Goal: Task Accomplishment & Management: Manage account settings

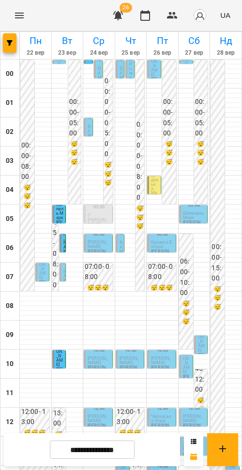
scroll to position [292, 0]
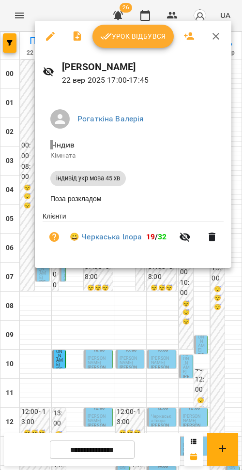
click at [121, 278] on div at bounding box center [121, 235] width 242 height 470
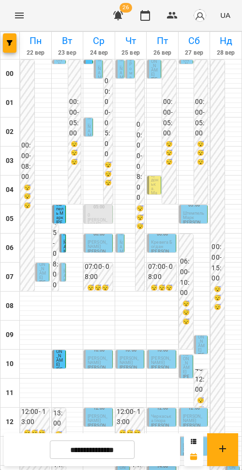
scroll to position [242, 0]
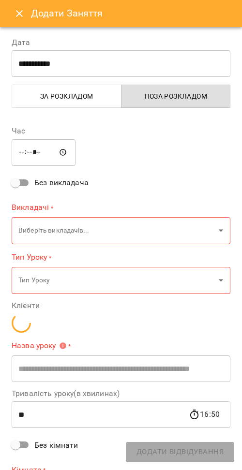
click at [27, 13] on button "Close" at bounding box center [19, 13] width 23 height 23
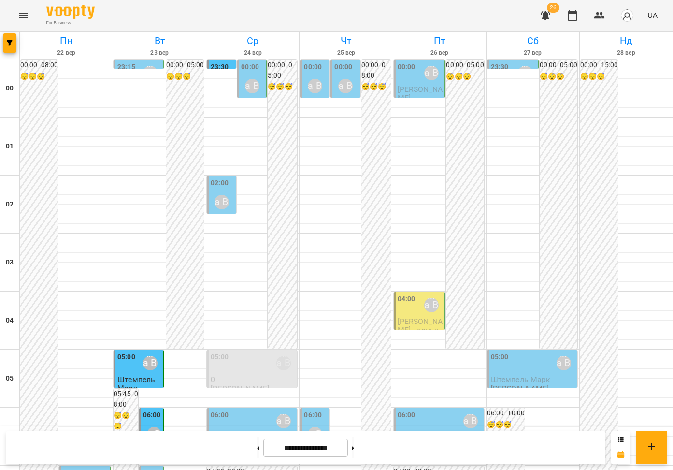
scroll to position [943, 0]
click at [241, 444] on button at bounding box center [258, 447] width 2 height 21
type input "**********"
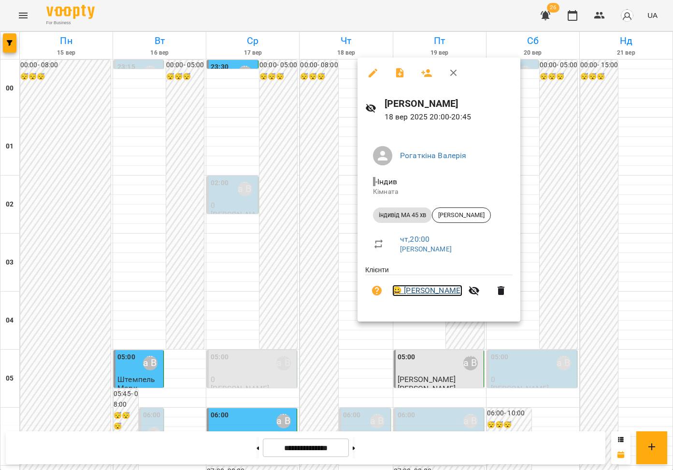
click at [241, 293] on link "😀 [PERSON_NAME]" at bounding box center [427, 291] width 70 height 12
